Goal: Task Accomplishment & Management: Manage account settings

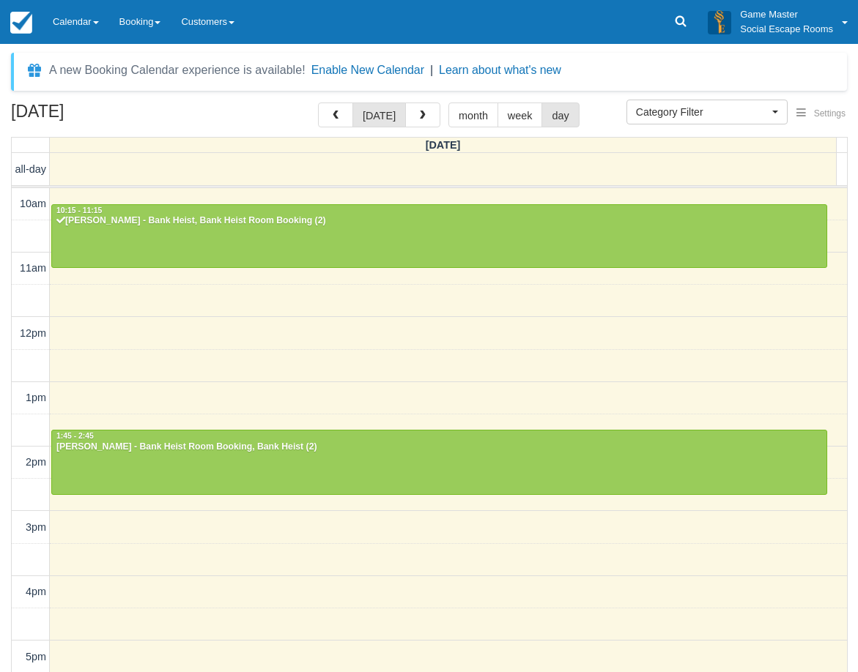
select select
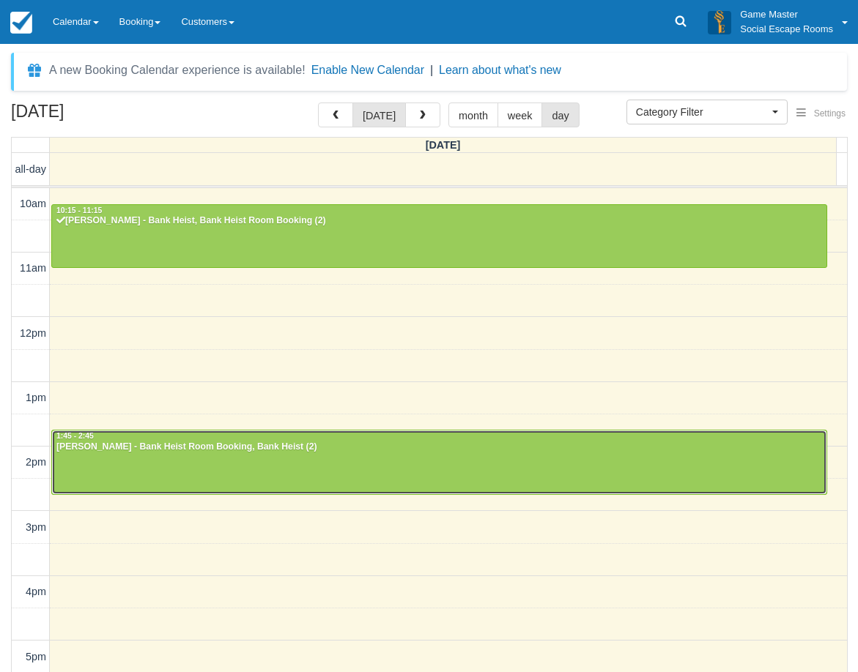
click at [402, 444] on div "[PERSON_NAME] - Bank Heist Room Booking, Bank Heist (2)" at bounding box center [439, 448] width 767 height 12
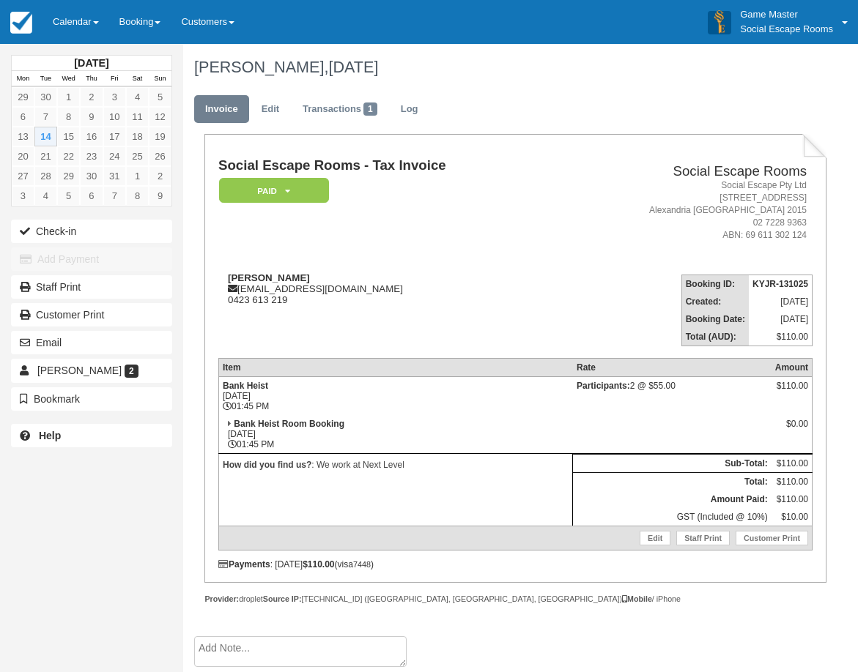
drag, startPoint x: 0, startPoint y: 0, endPoint x: 402, endPoint y: 445, distance: 600.0
click at [402, 445] on td "Bank Heist Room Booking Tue Oct 14, 2025 01:45 PM" at bounding box center [395, 434] width 354 height 39
click at [109, 226] on button "Check-in" at bounding box center [91, 231] width 161 height 23
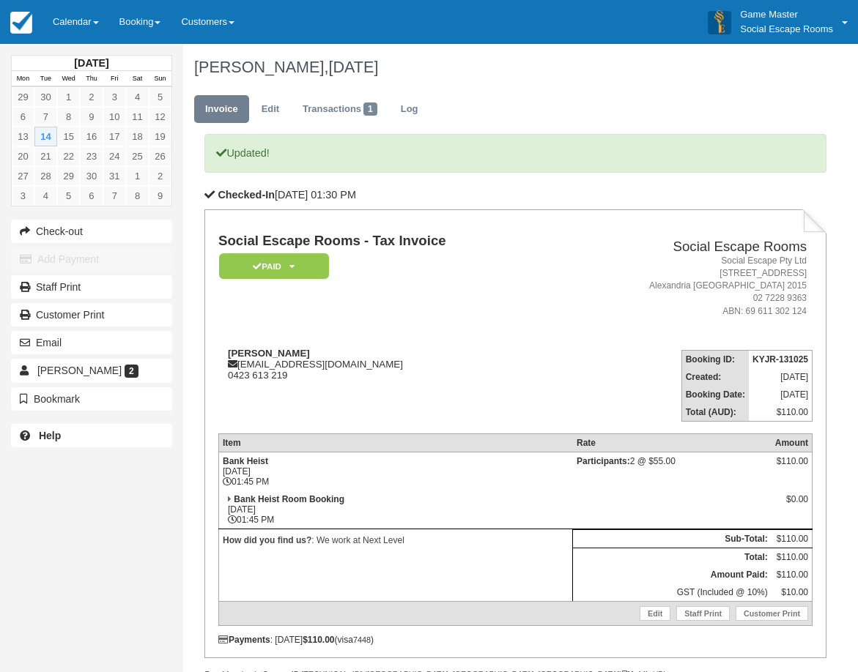
click at [78, 23] on body "Menu Calendar Customer Inventory Month Week Day Booking Notes New Booking Merch…" at bounding box center [429, 336] width 858 height 672
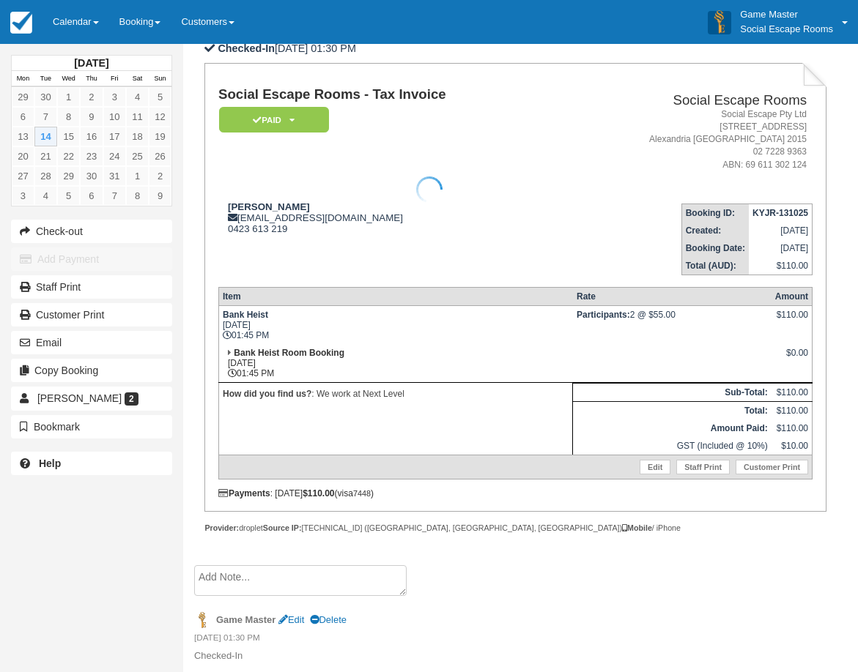
click at [427, 373] on div at bounding box center [429, 190] width 858 height 672
click at [120, 406] on link "Emily McKendry 2" at bounding box center [91, 398] width 161 height 23
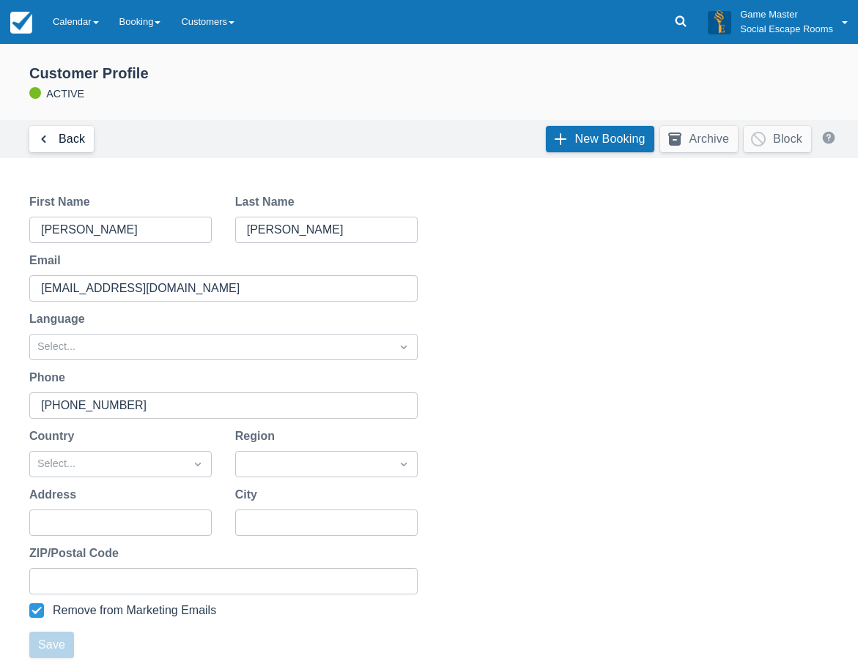
click at [71, 141] on link "Back" at bounding box center [61, 139] width 64 height 26
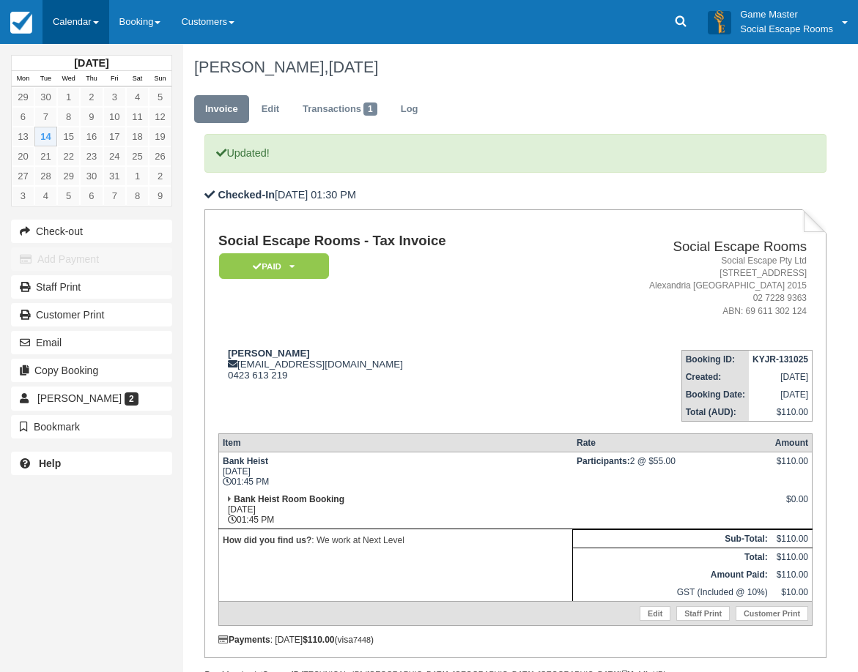
click at [91, 23] on link "Calendar" at bounding box center [75, 22] width 67 height 44
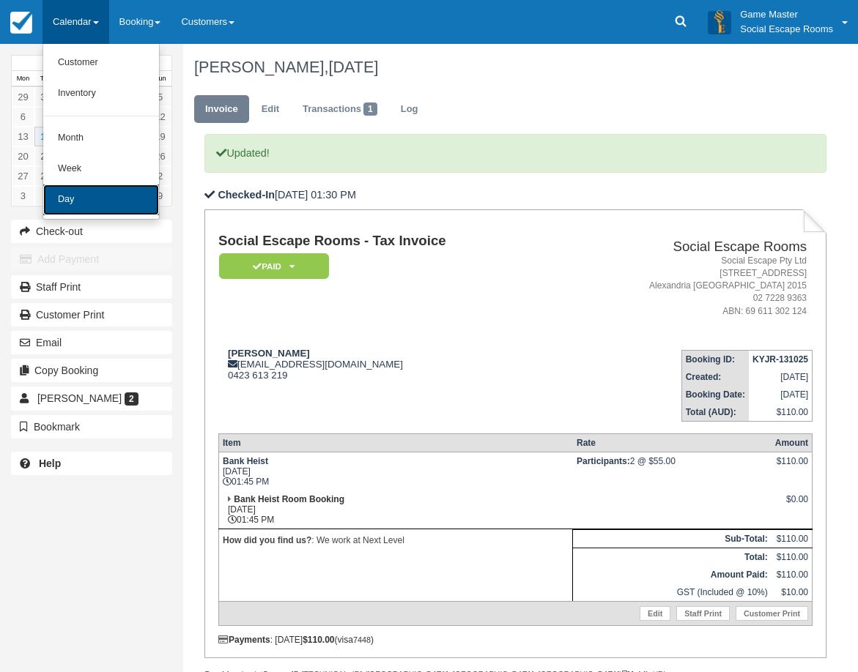
click at [94, 204] on link "Day" at bounding box center [101, 200] width 116 height 31
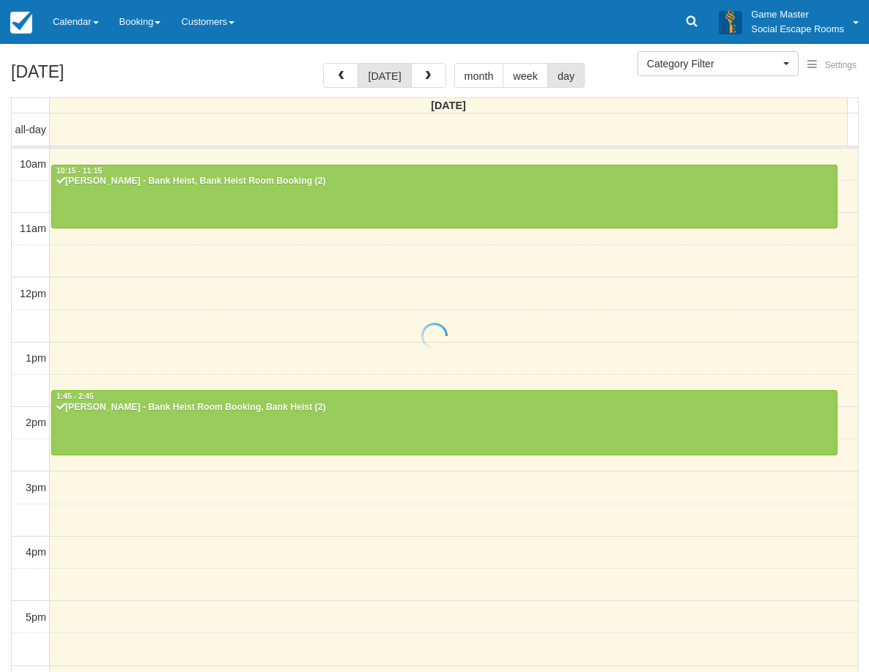
select select
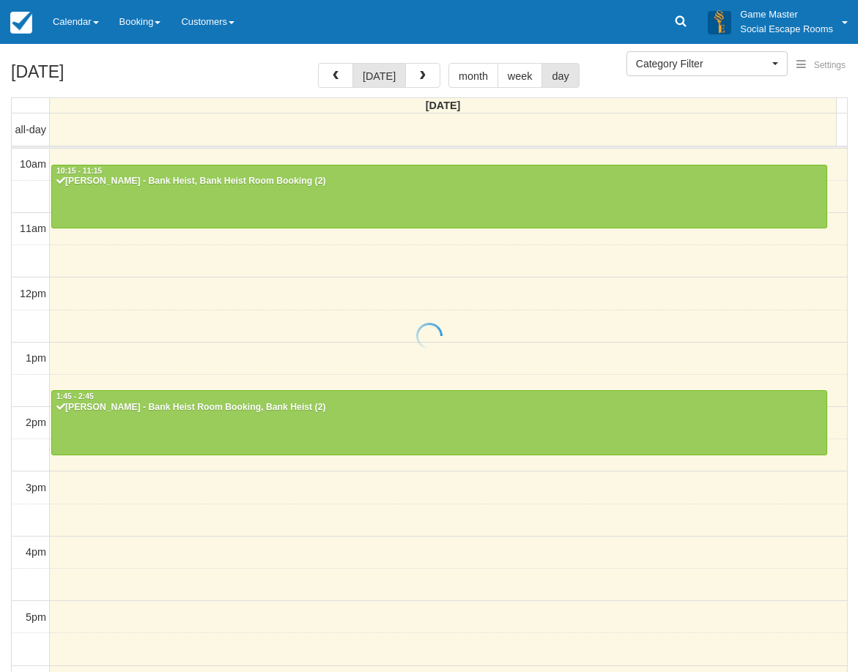
scroll to position [195, 0]
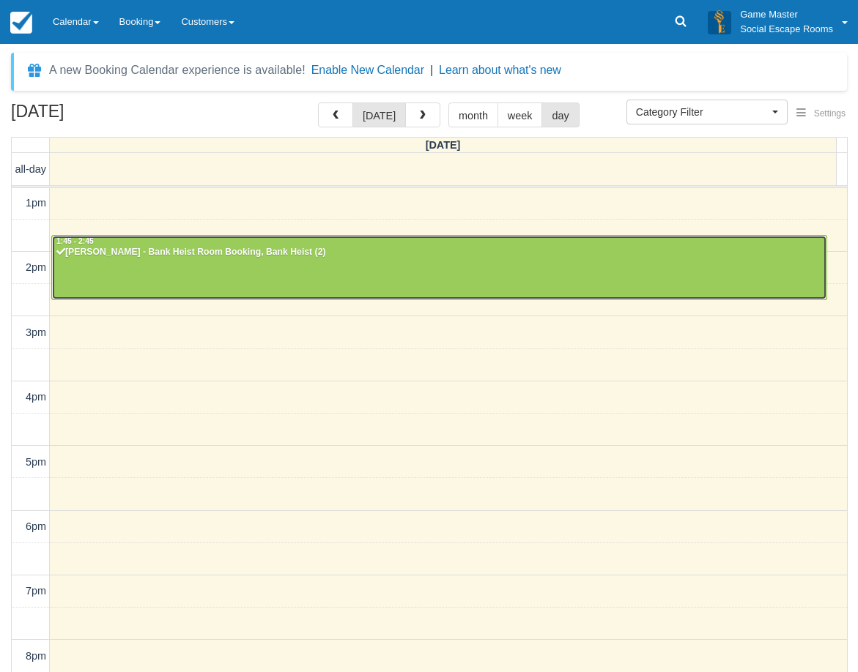
click at [226, 270] on div at bounding box center [439, 267] width 774 height 63
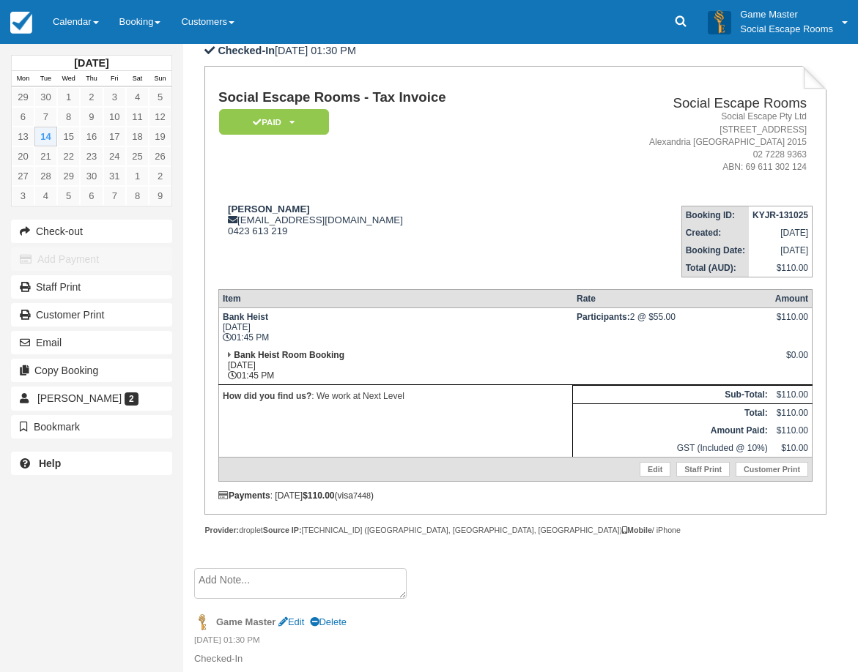
scroll to position [94, 0]
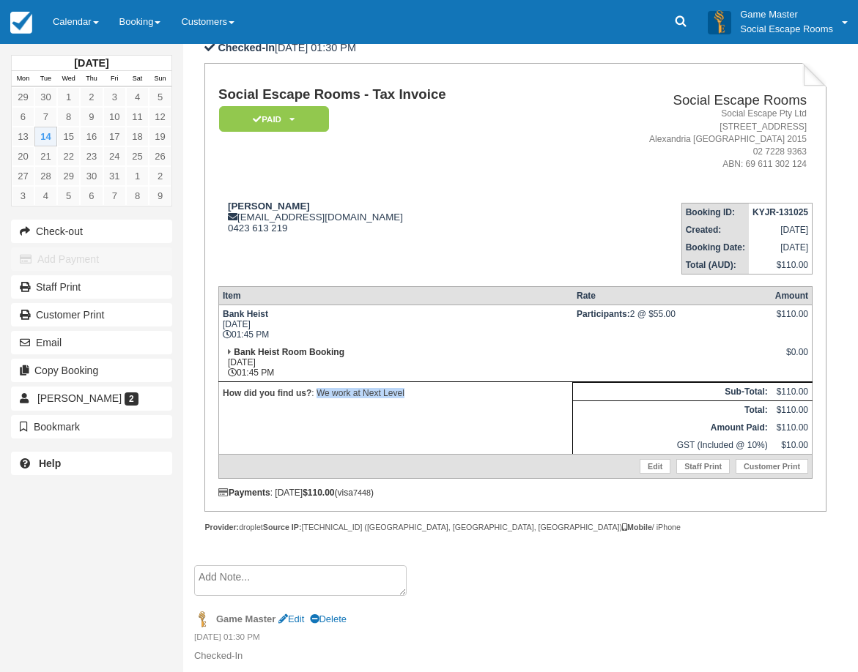
drag, startPoint x: 427, startPoint y: 404, endPoint x: 317, endPoint y: 390, distance: 110.7
click at [317, 390] on td "How did you find us? : We work at Next Level" at bounding box center [395, 418] width 354 height 73
click at [355, 415] on td "How did you find us? : We work at Next Level" at bounding box center [395, 418] width 354 height 73
click at [81, 26] on link "Calendar" at bounding box center [75, 22] width 67 height 44
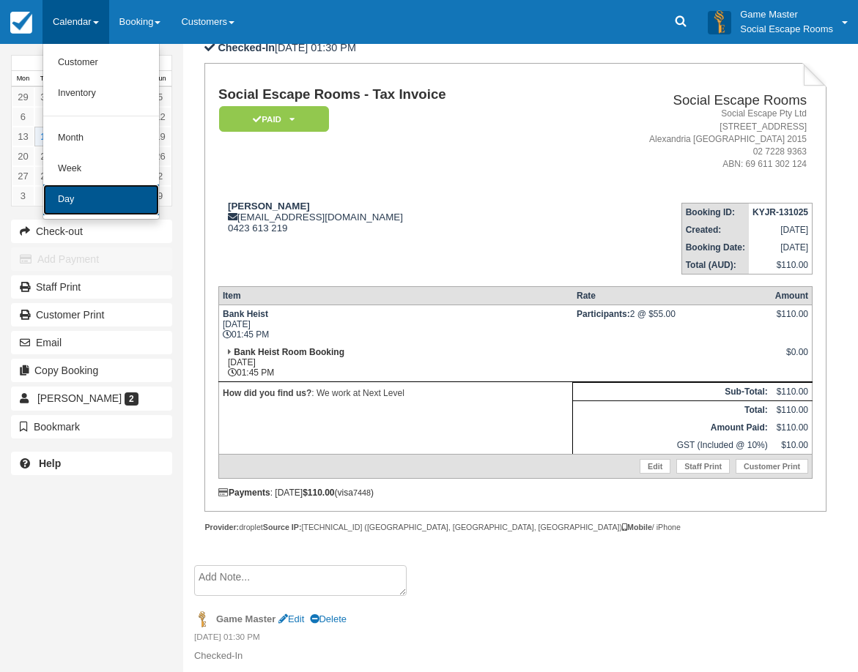
click at [126, 198] on link "Day" at bounding box center [101, 200] width 116 height 31
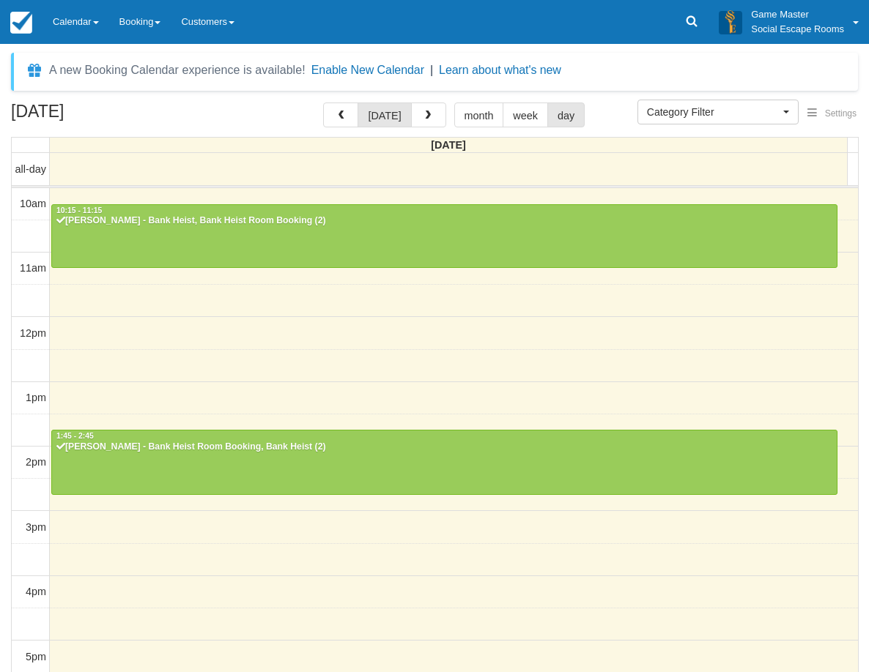
select select
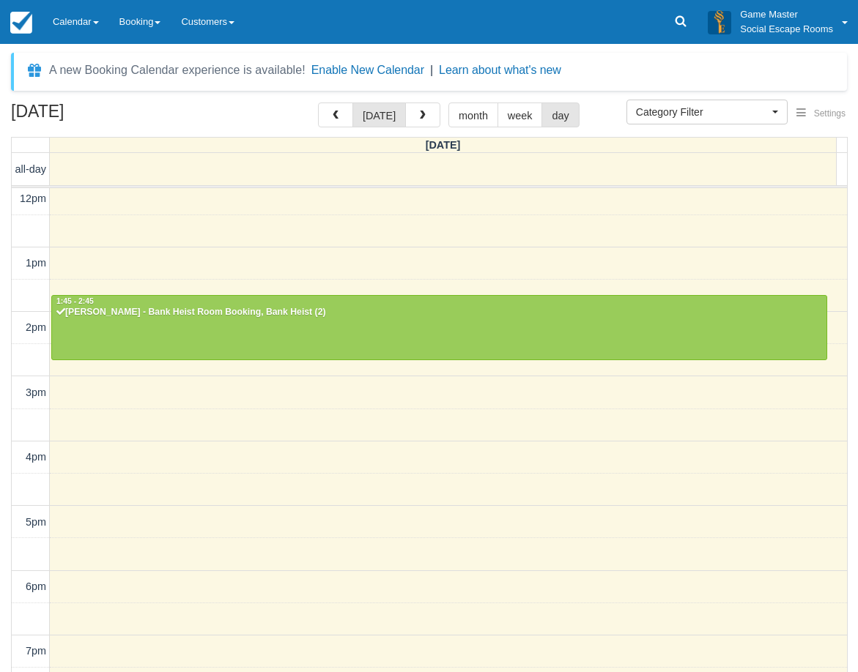
scroll to position [208, 0]
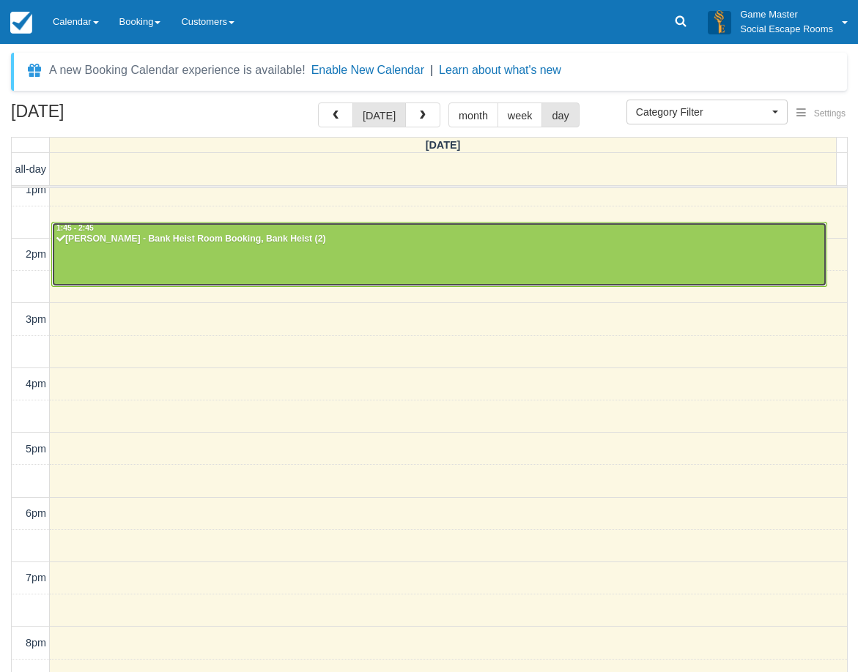
click at [311, 253] on div at bounding box center [439, 254] width 774 height 63
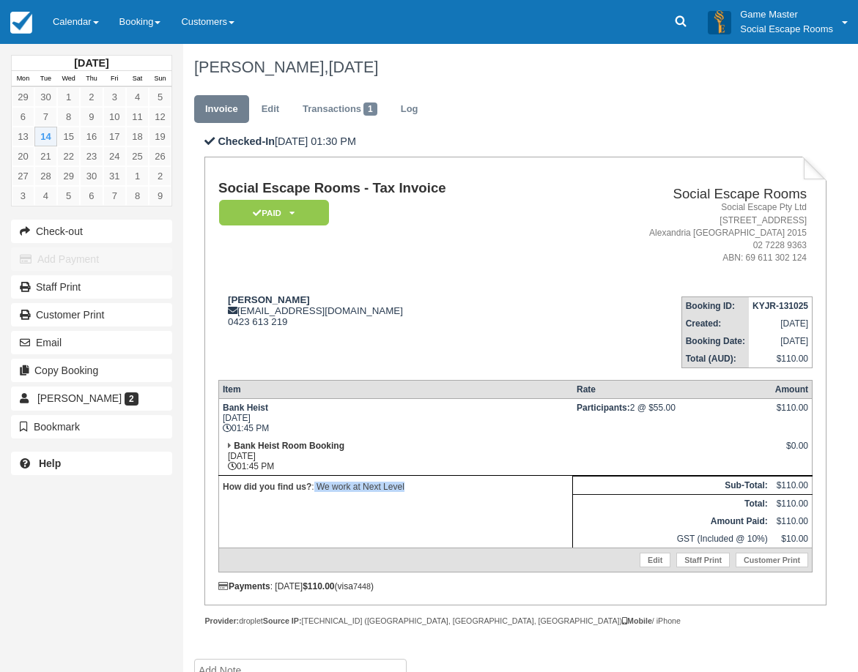
drag, startPoint x: 425, startPoint y: 485, endPoint x: 315, endPoint y: 483, distance: 109.9
click at [315, 483] on p "How did you find us? : We work at Next Level" at bounding box center [396, 487] width 346 height 15
click at [78, 19] on link "Calendar" at bounding box center [75, 22] width 67 height 44
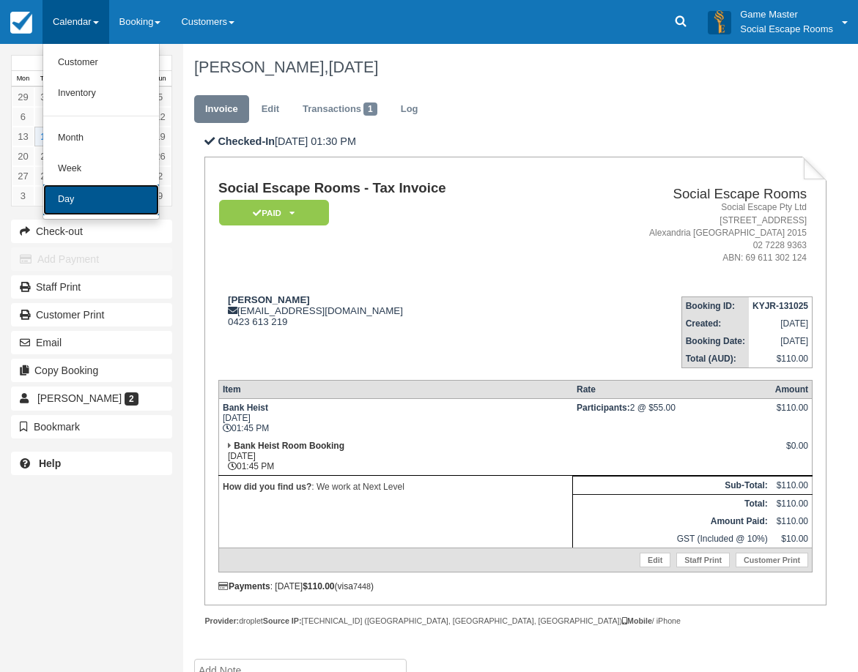
click at [117, 196] on link "Day" at bounding box center [101, 200] width 116 height 31
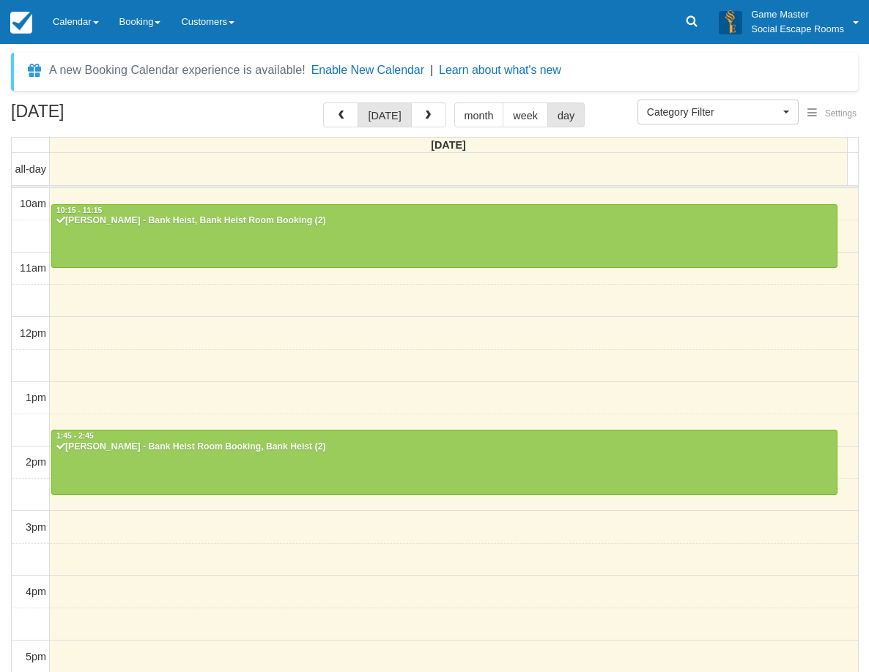
select select
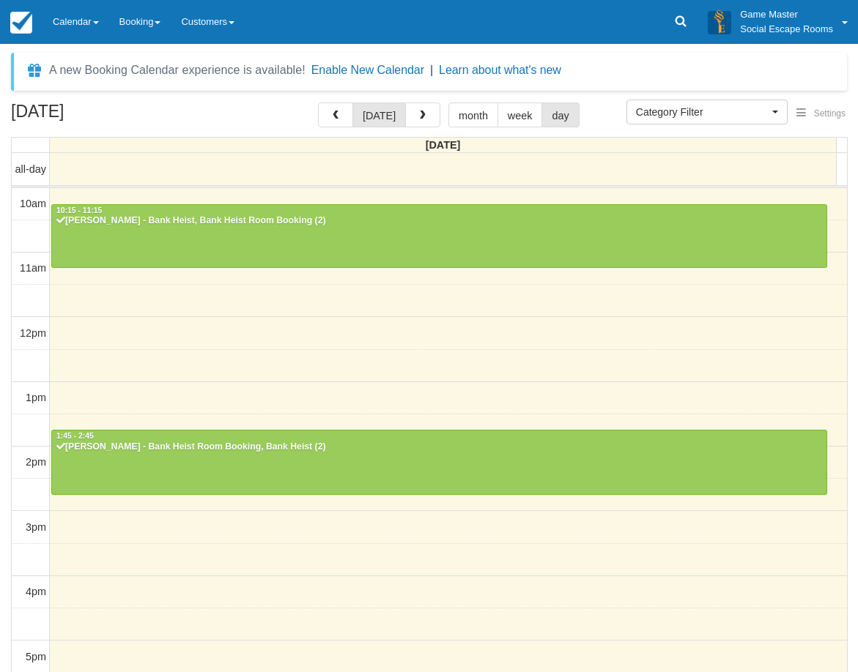
scroll to position [195, 0]
